Goal: Task Accomplishment & Management: Use online tool/utility

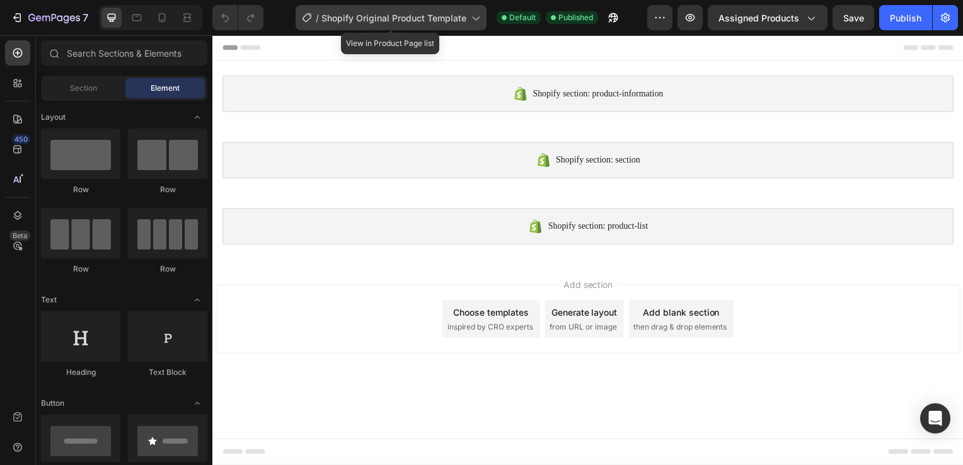
click at [429, 18] on span "Shopify Original Product Template" at bounding box center [393, 17] width 145 height 13
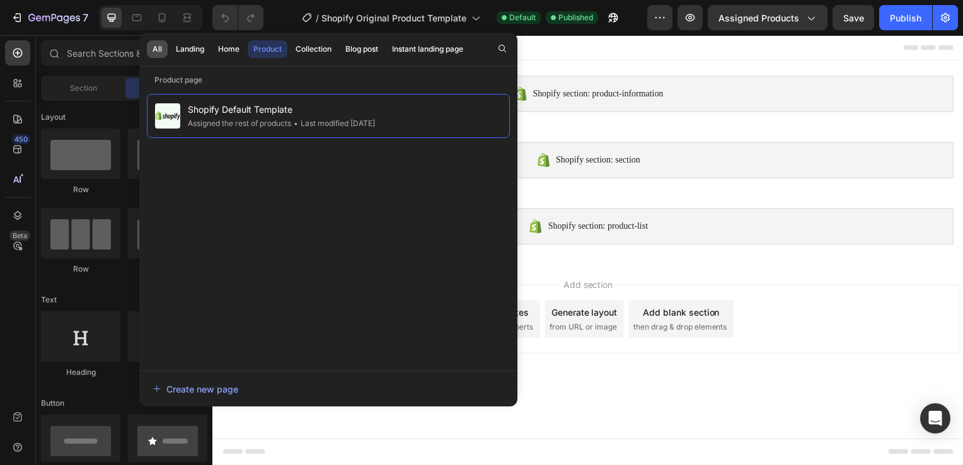
click at [158, 42] on button "All" at bounding box center [157, 49] width 21 height 18
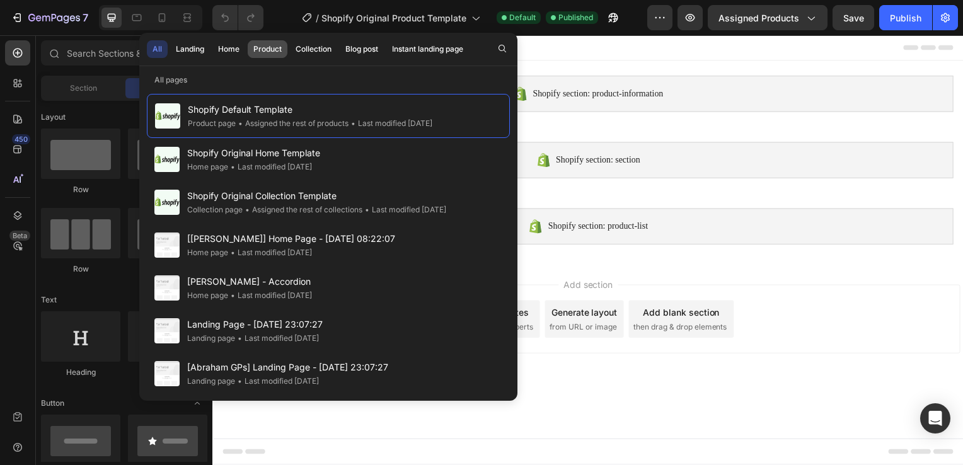
click at [275, 47] on div "Product" at bounding box center [267, 48] width 28 height 11
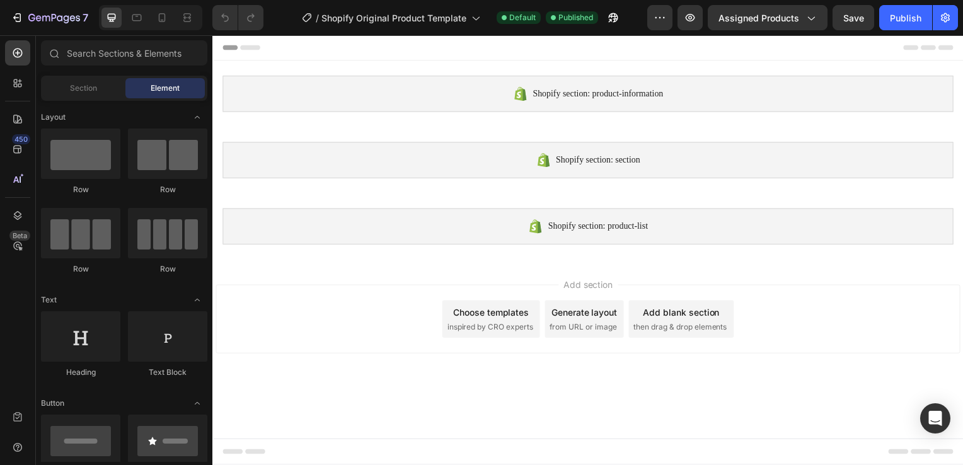
click at [654, 52] on div at bounding box center [590, 47] width 736 height 25
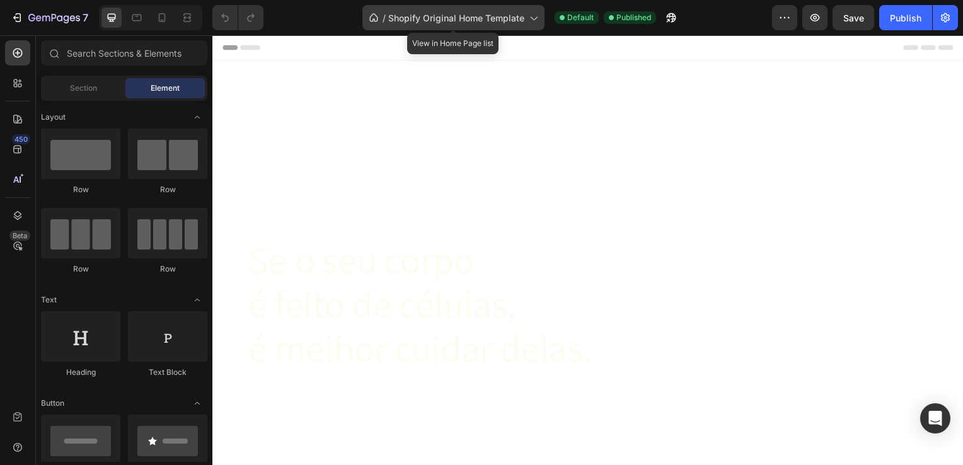
click at [502, 27] on div "/ Shopify Original Home Template" at bounding box center [453, 17] width 182 height 25
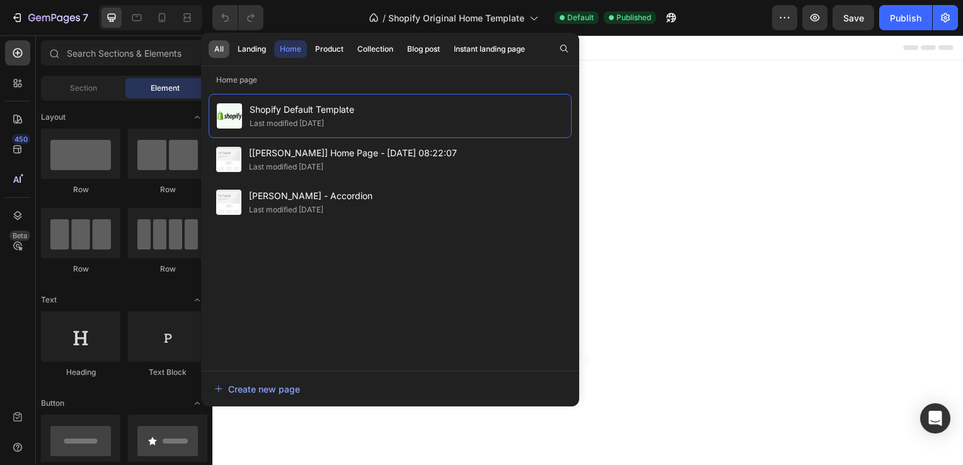
click at [221, 52] on div "All" at bounding box center [218, 48] width 9 height 11
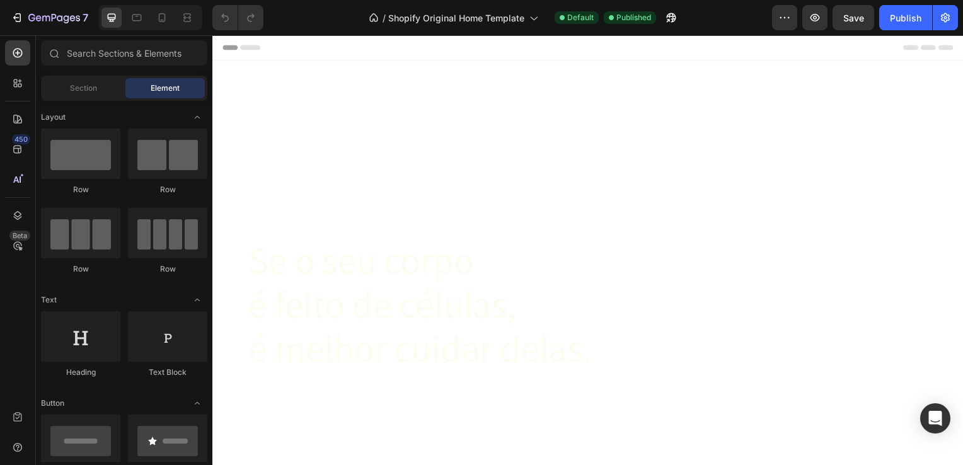
click at [292, 12] on div "/ Shopify Original Home Template Default Published" at bounding box center [522, 17] width 498 height 25
